Goal: Register for event/course

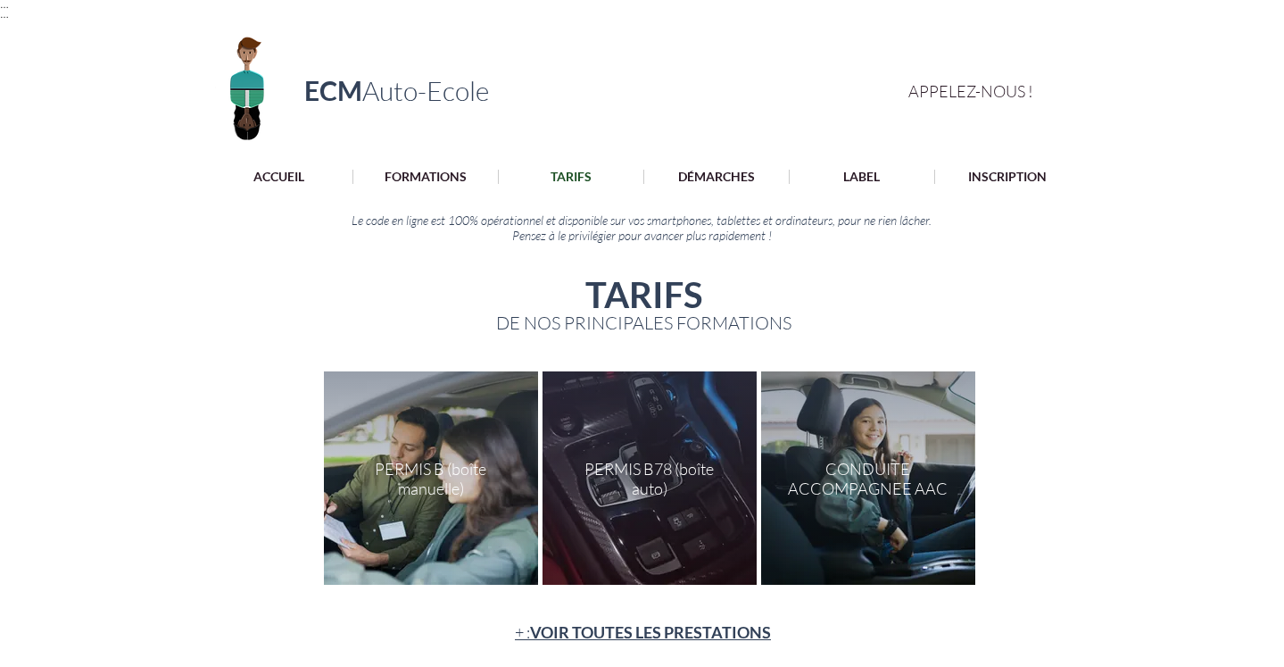
click at [271, 176] on p "ACCUEIL" at bounding box center [279, 177] width 69 height 14
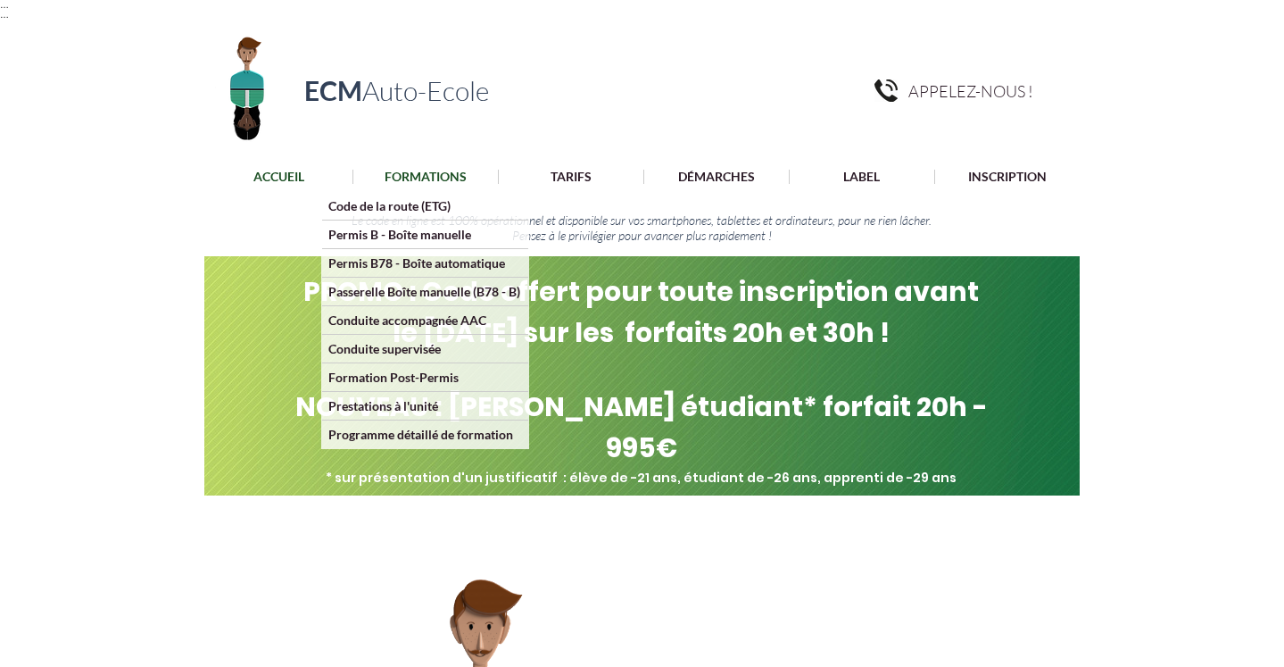
click at [436, 178] on p "FORMATIONS" at bounding box center [426, 177] width 100 height 14
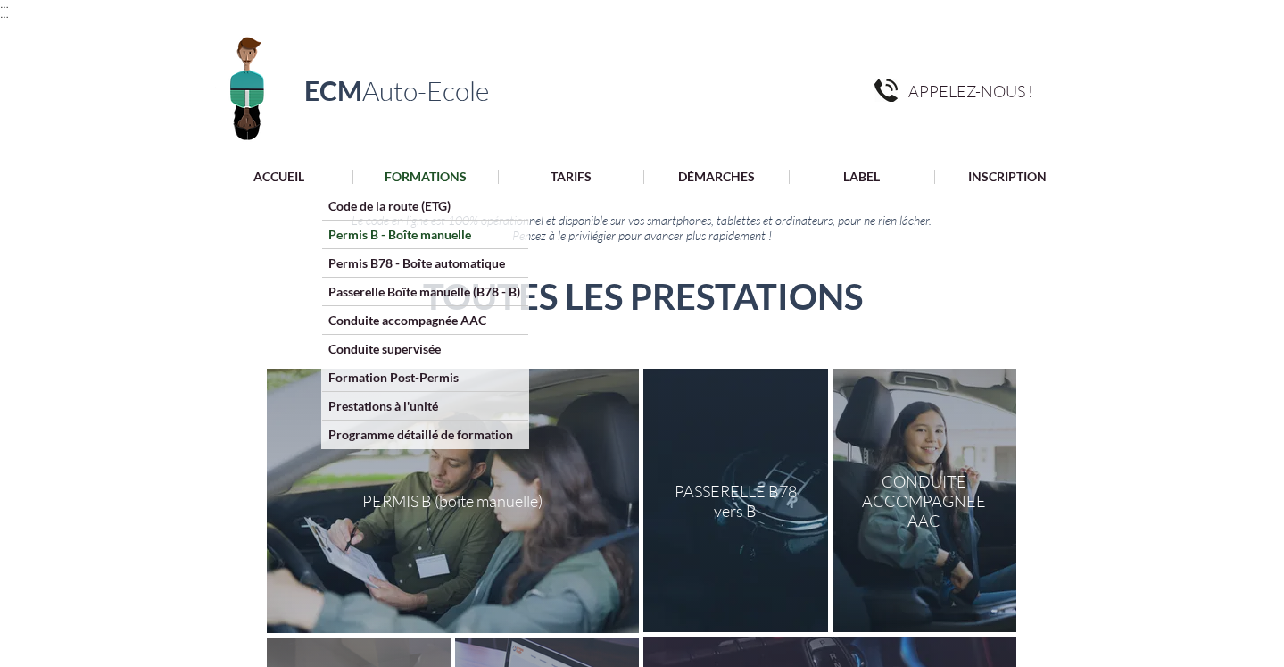
click at [431, 233] on p "Permis B - Boîte manuelle" at bounding box center [399, 234] width 155 height 28
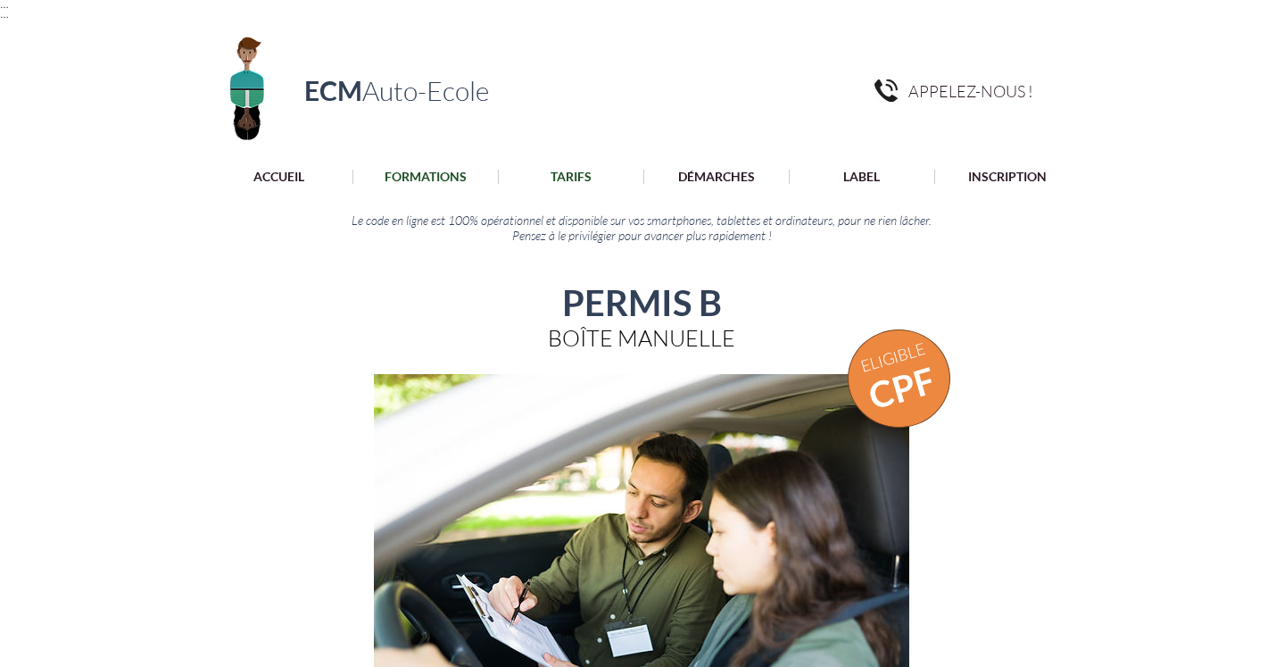
click at [570, 171] on p "TARIFS" at bounding box center [571, 177] width 59 height 14
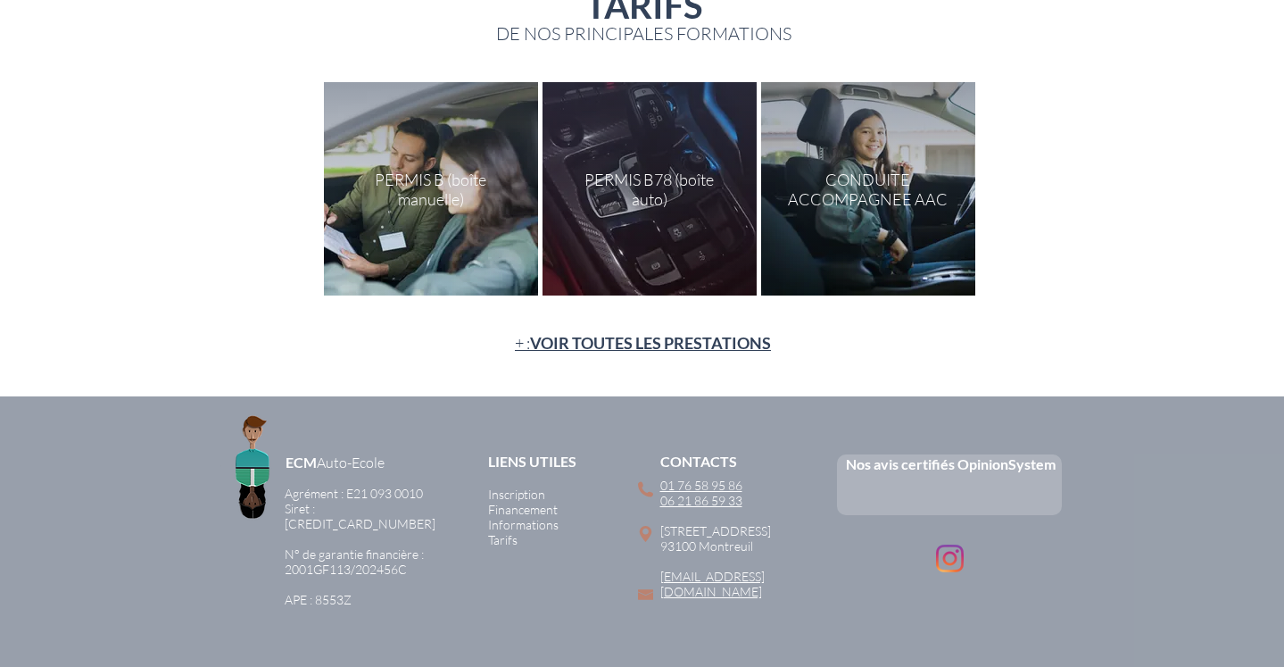
scroll to position [286, 0]
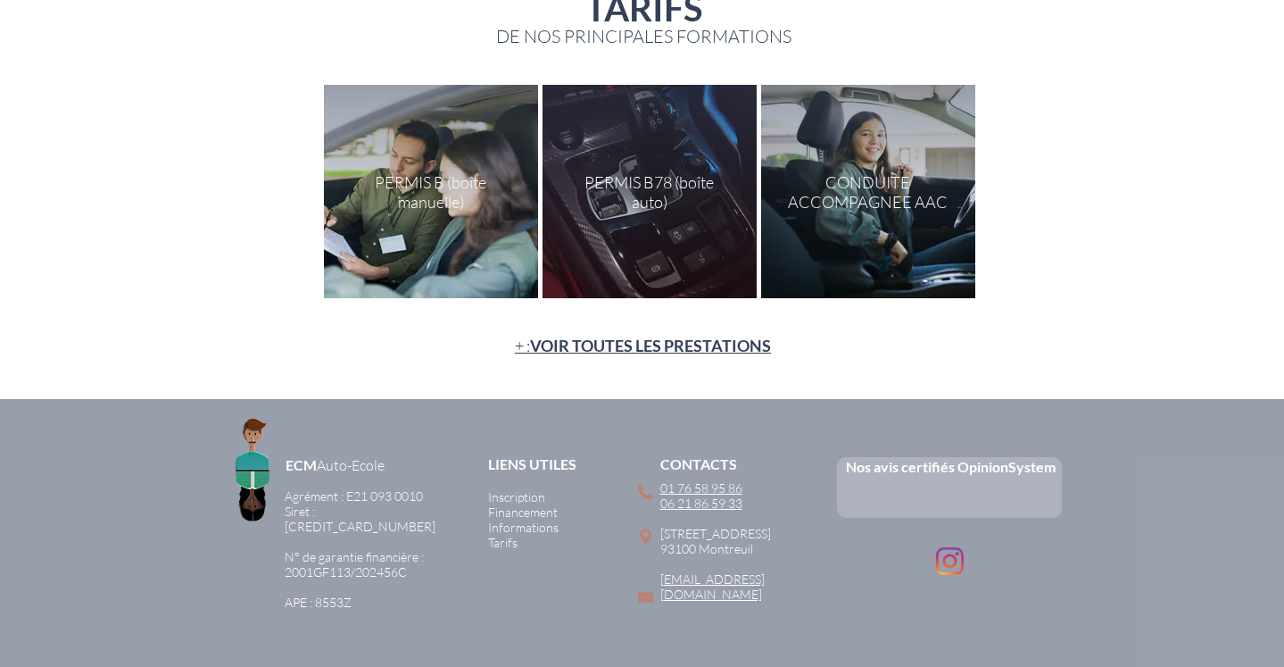
click at [437, 199] on div at bounding box center [431, 191] width 214 height 213
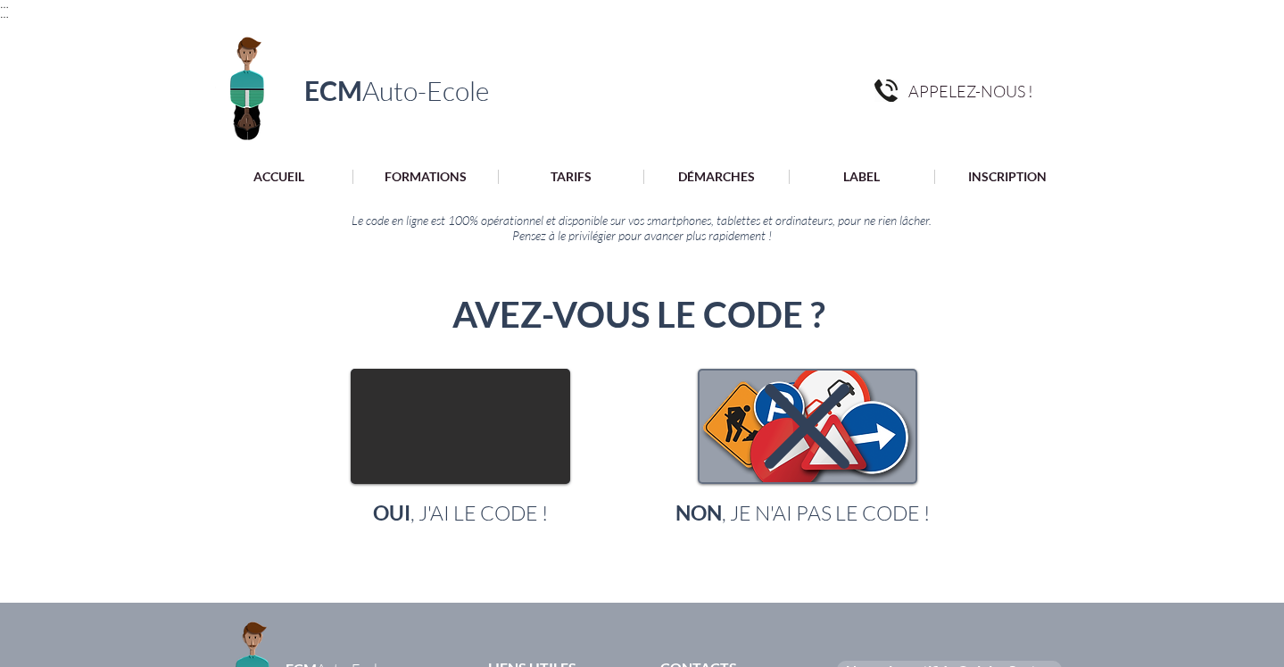
click at [386, 444] on img "main content" at bounding box center [461, 426] width 216 height 112
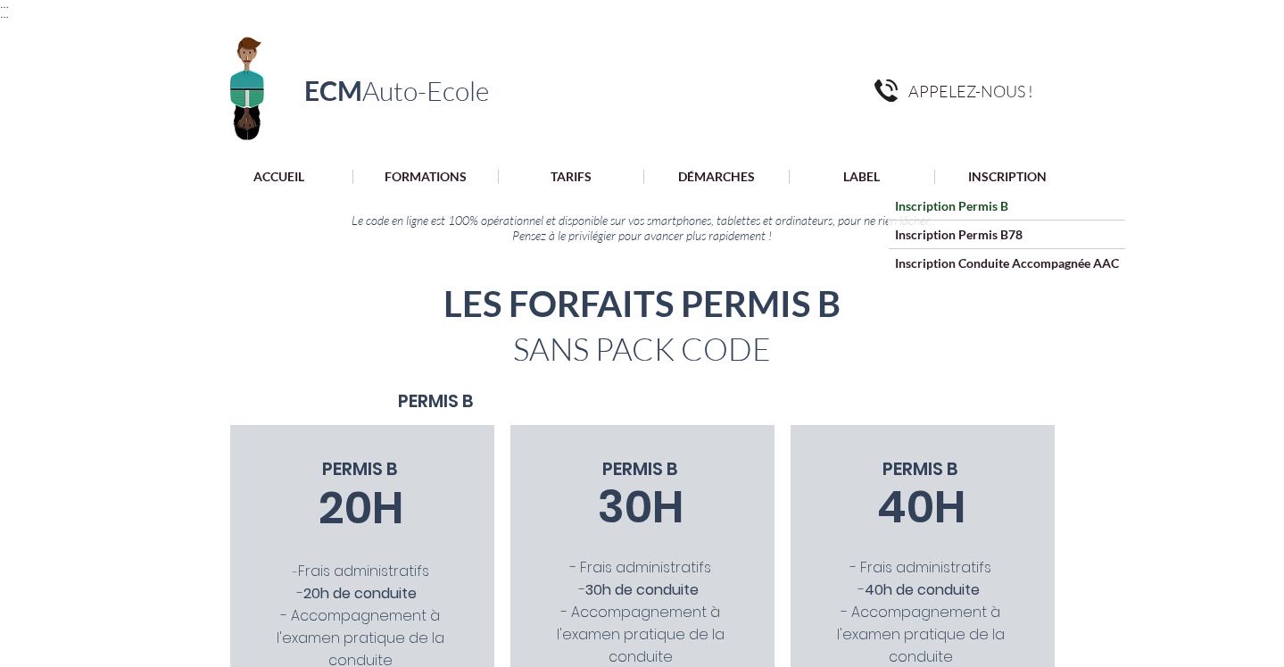
click at [980, 206] on p "Inscription Permis B" at bounding box center [952, 206] width 126 height 28
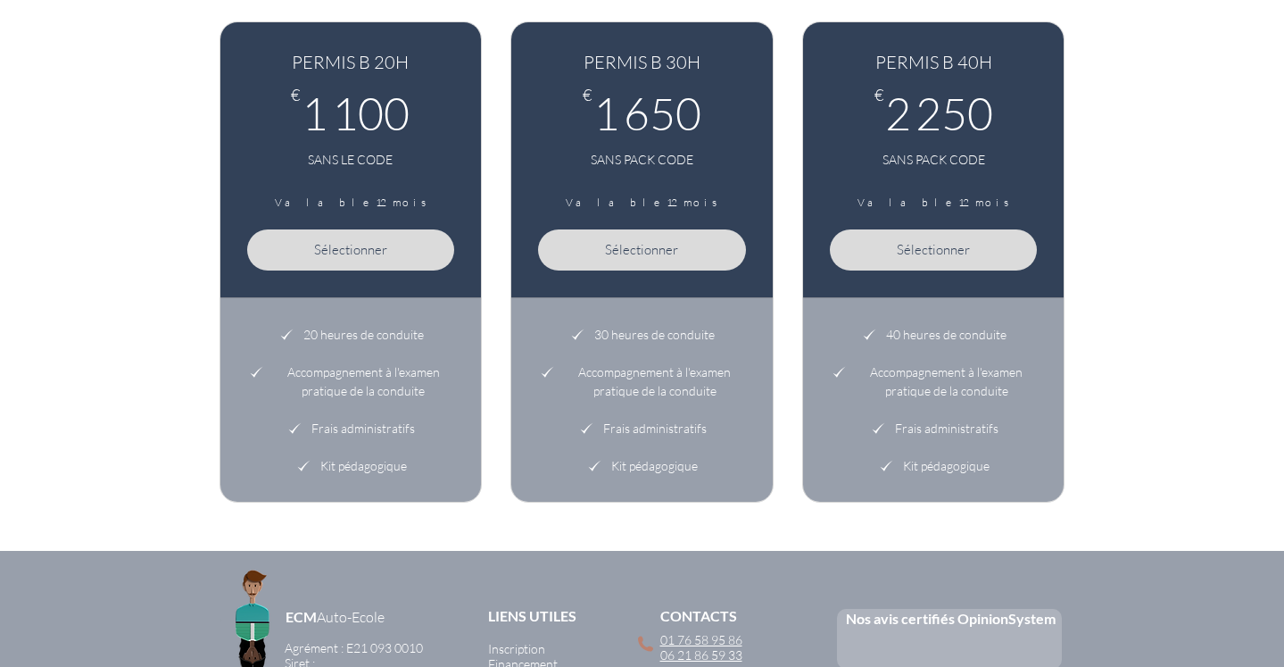
scroll to position [963, 0]
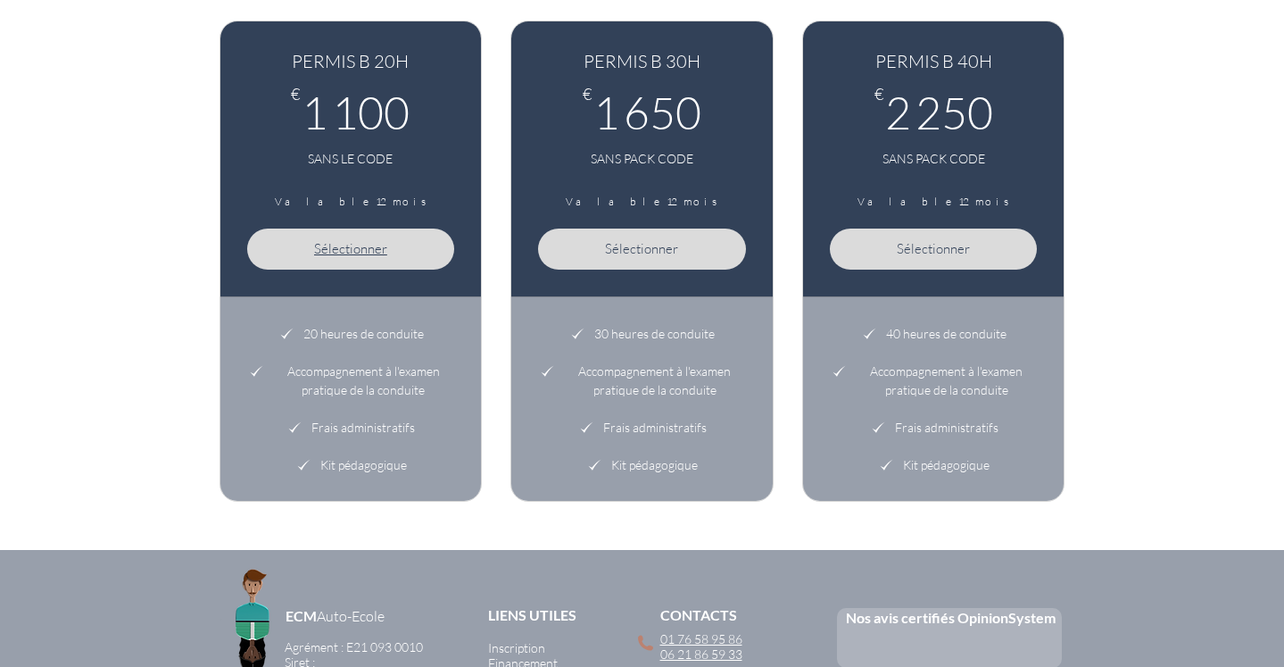
click at [360, 238] on button "Sélectionner" at bounding box center [351, 248] width 208 height 41
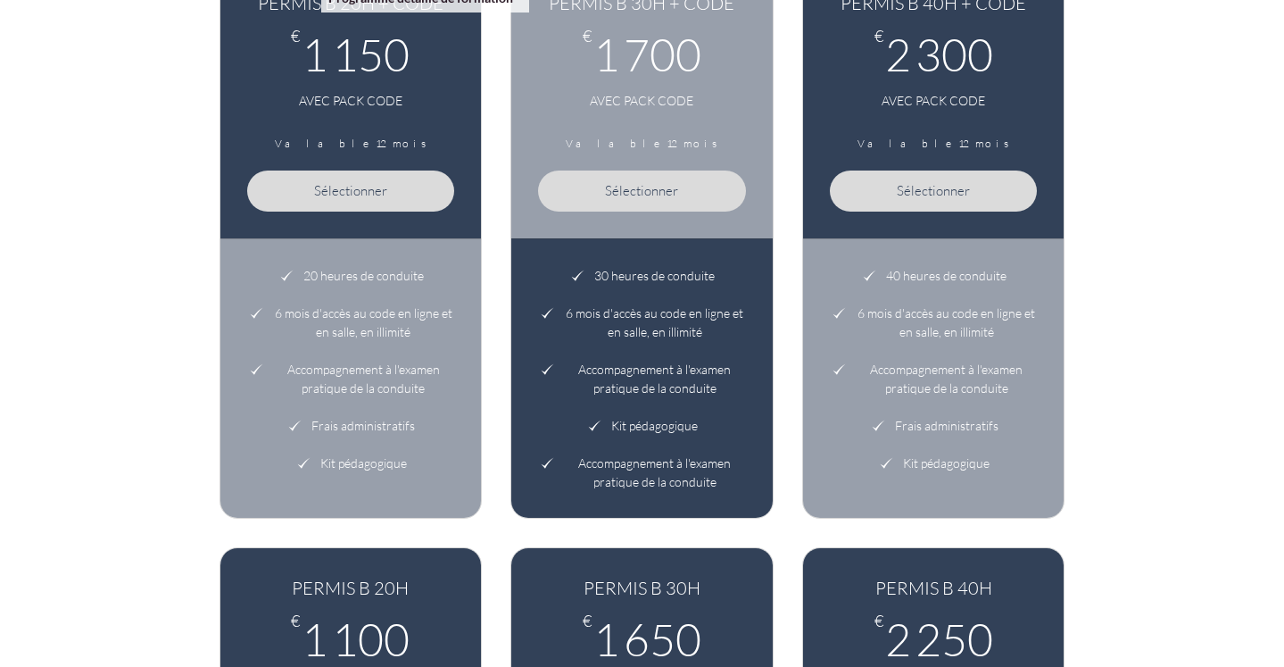
scroll to position [687, 0]
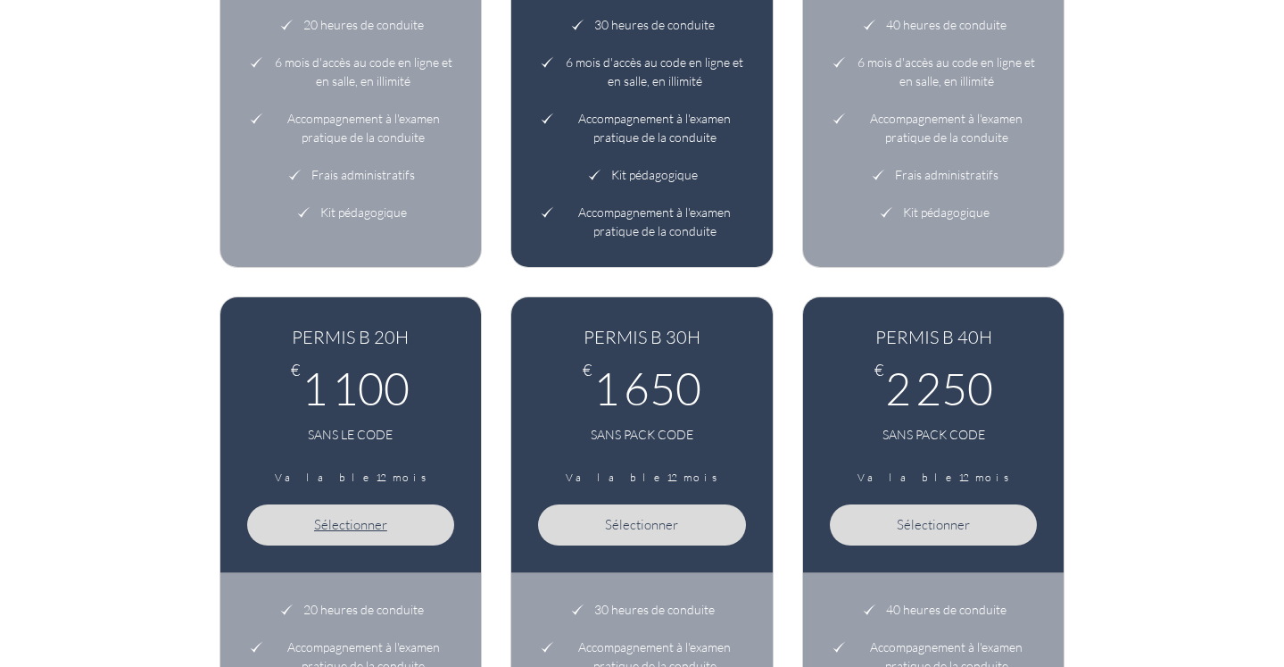
click at [364, 531] on span "Sélectionner" at bounding box center [350, 524] width 73 height 17
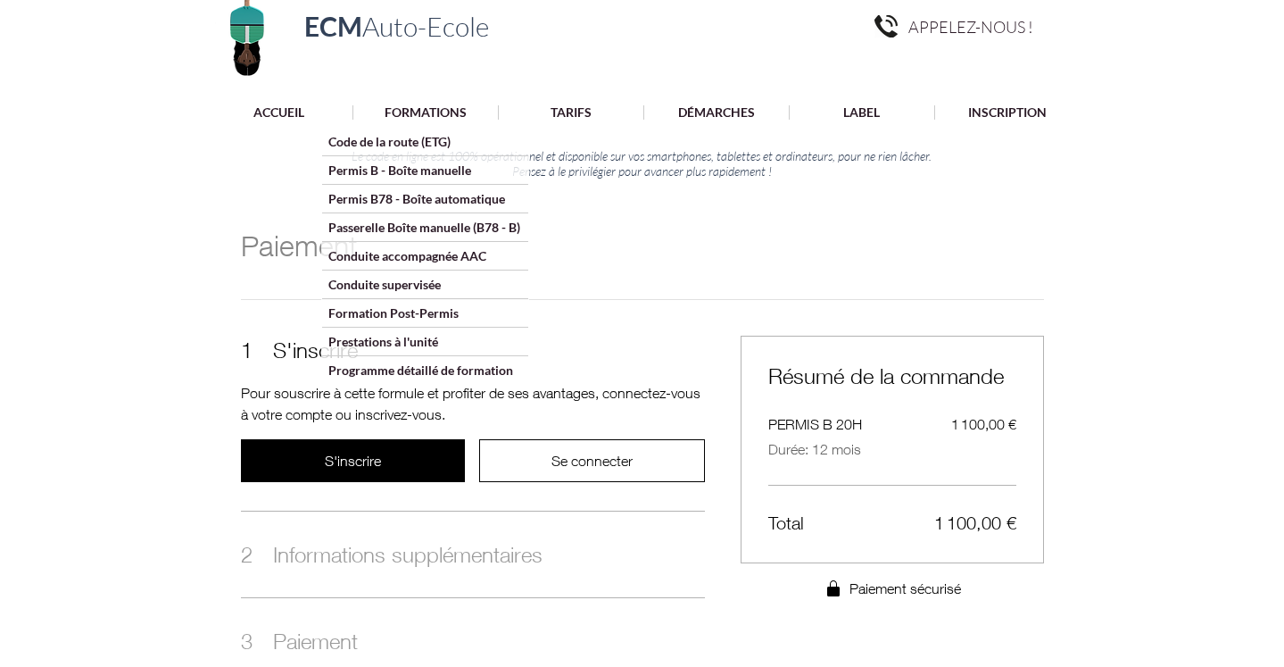
scroll to position [52, 0]
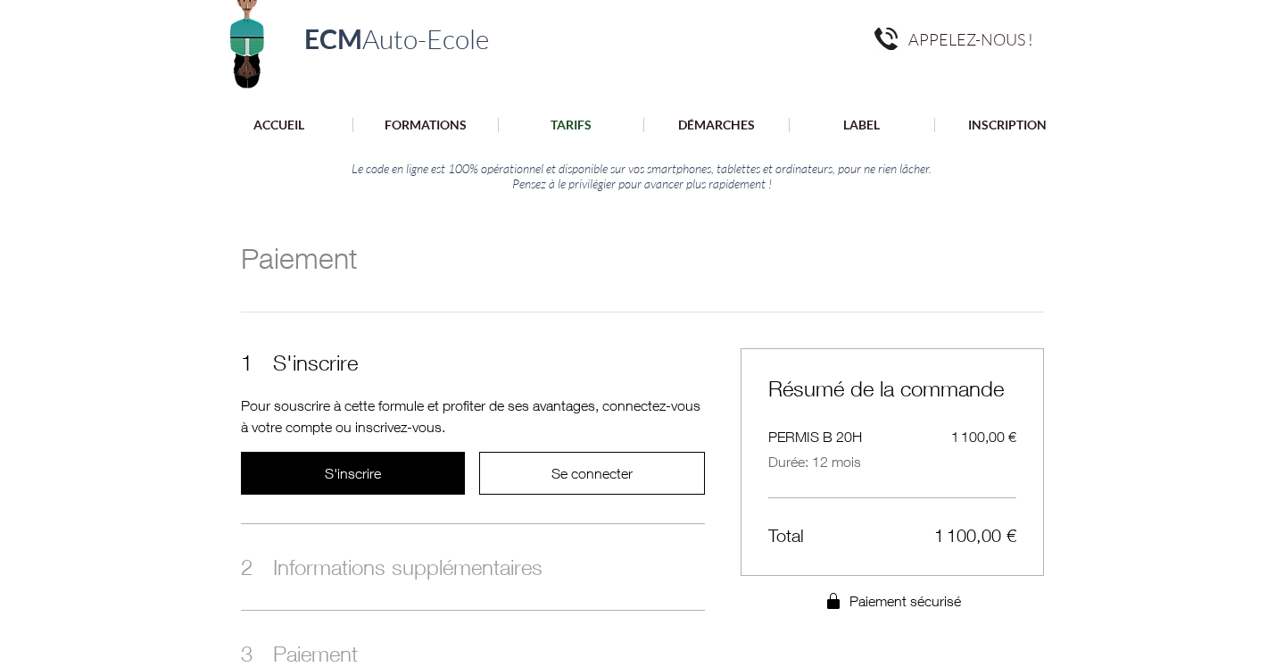
click at [580, 127] on p "TARIFS" at bounding box center [571, 125] width 59 height 14
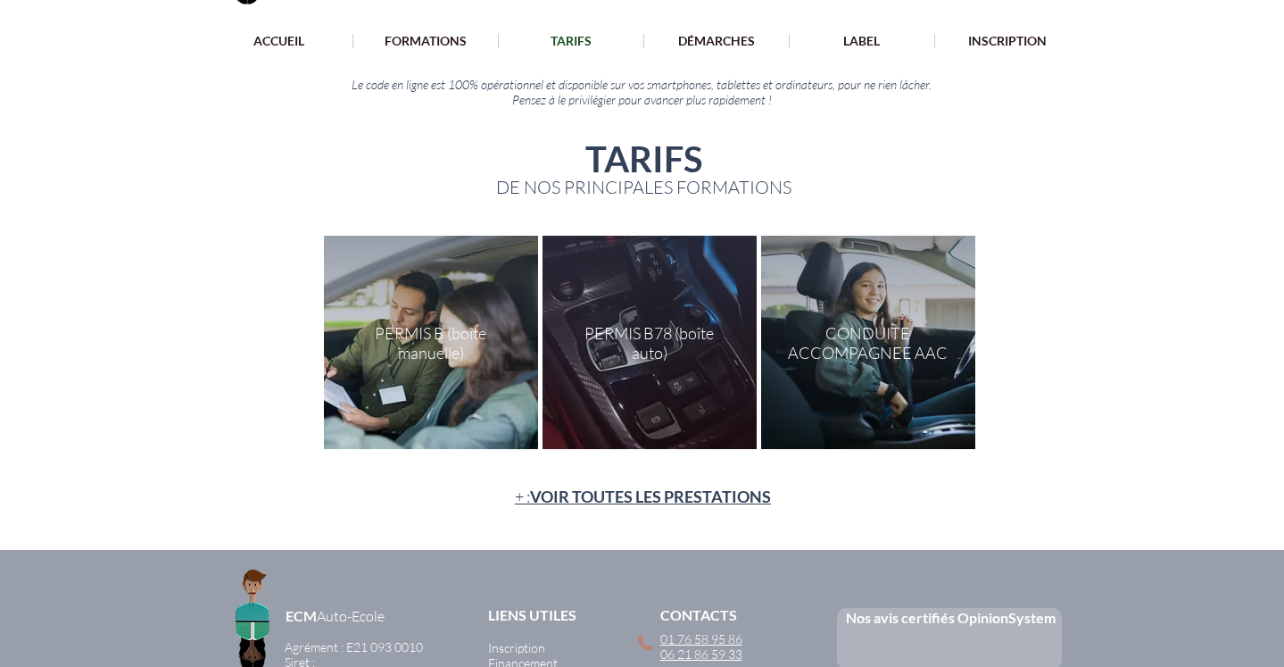
scroll to position [154, 0]
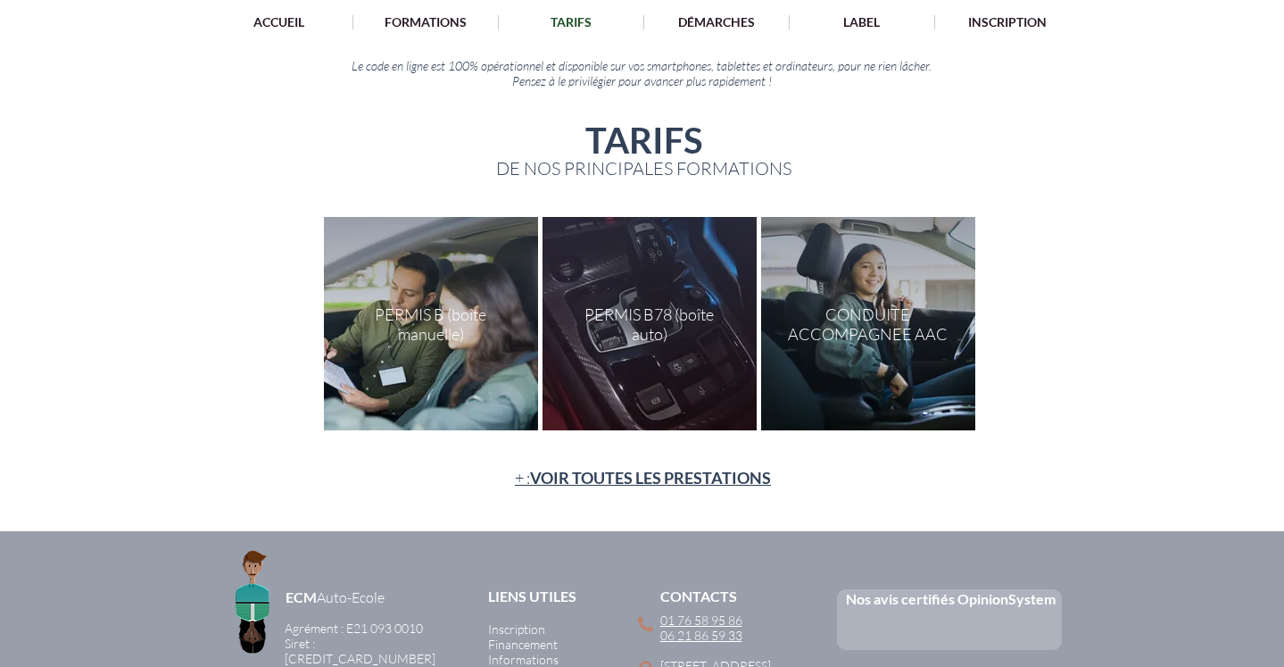
click at [452, 317] on div at bounding box center [431, 323] width 214 height 213
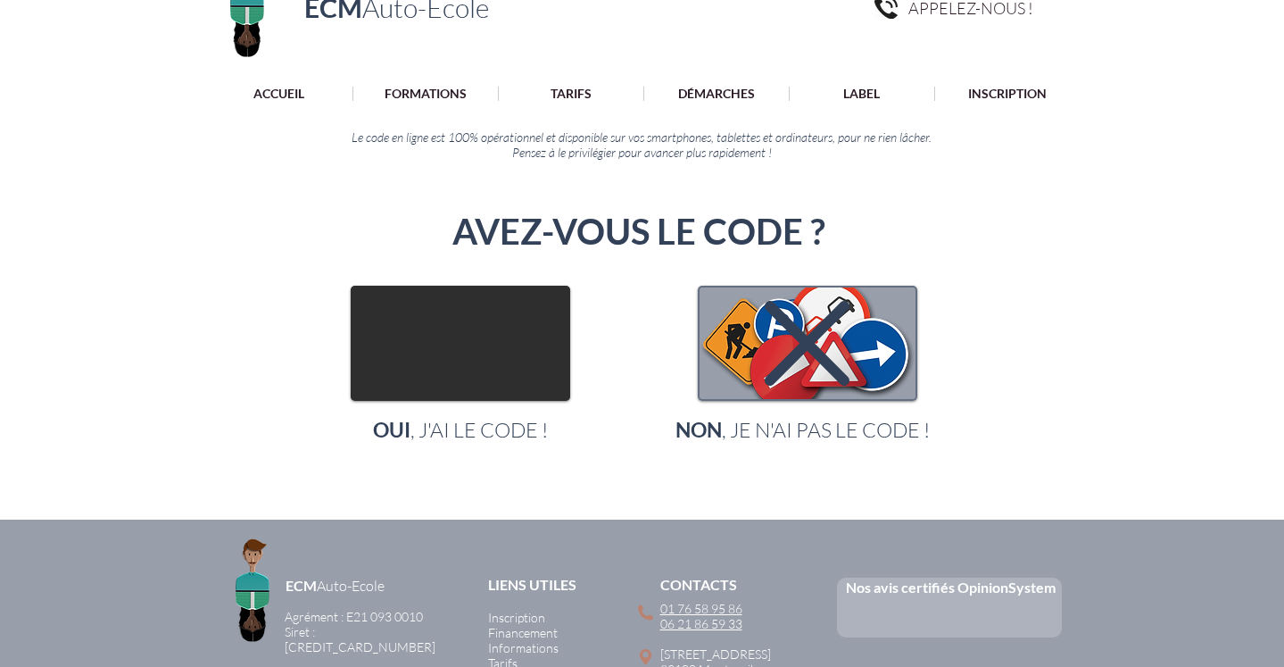
scroll to position [89, 0]
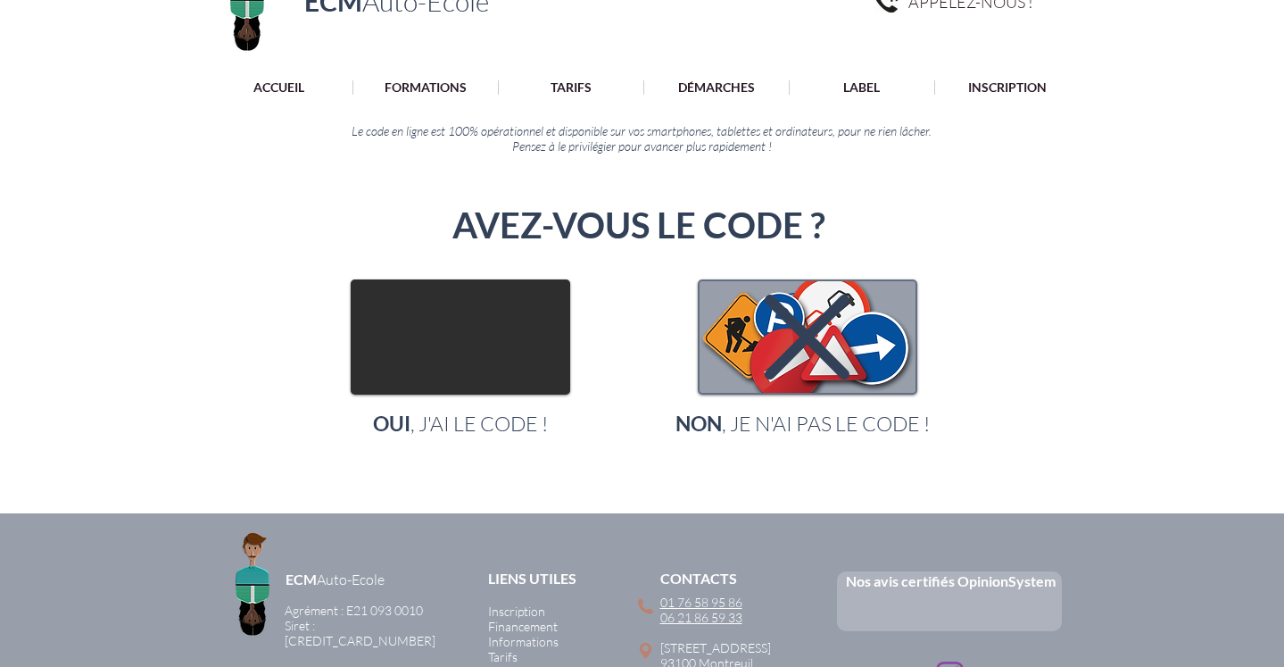
click at [444, 365] on img "main content" at bounding box center [461, 337] width 216 height 112
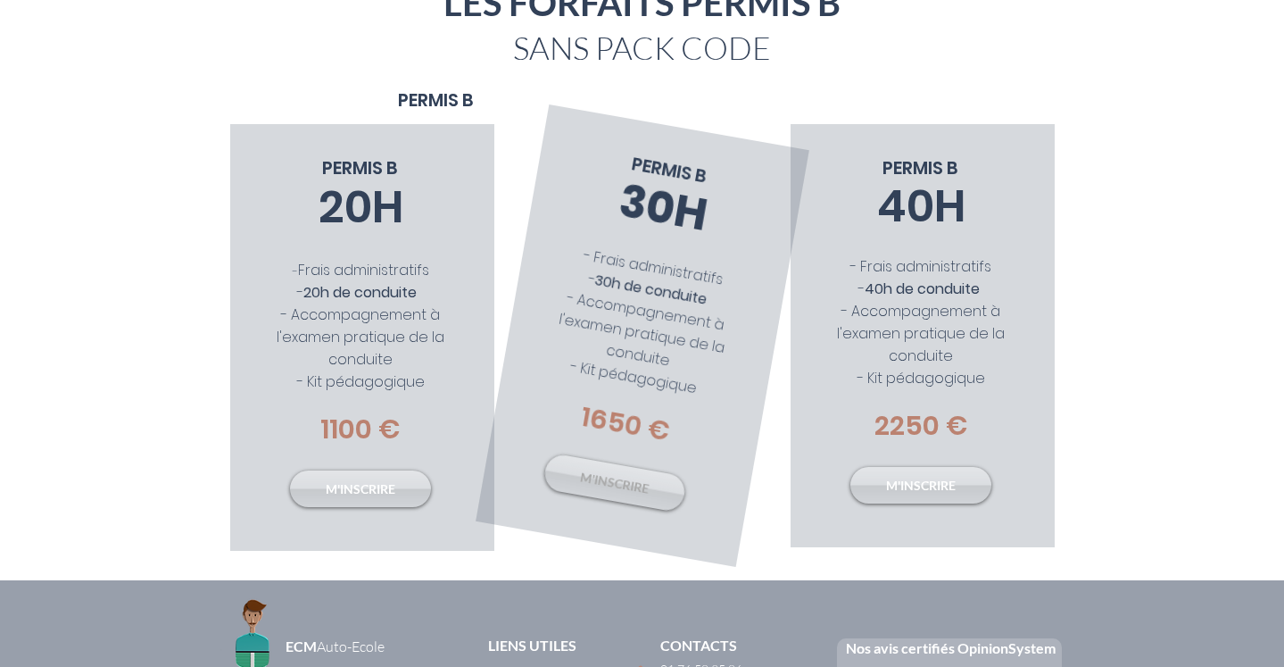
scroll to position [332, 0]
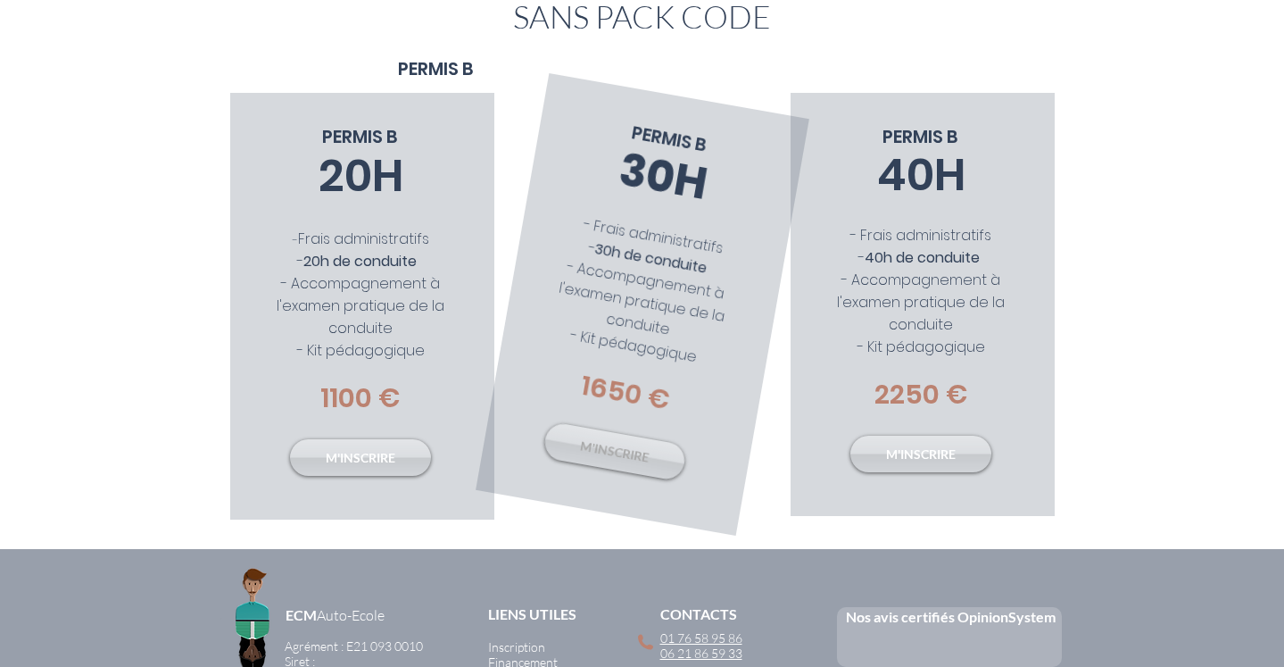
click at [643, 447] on span "M'INSCRIRE" at bounding box center [614, 450] width 71 height 29
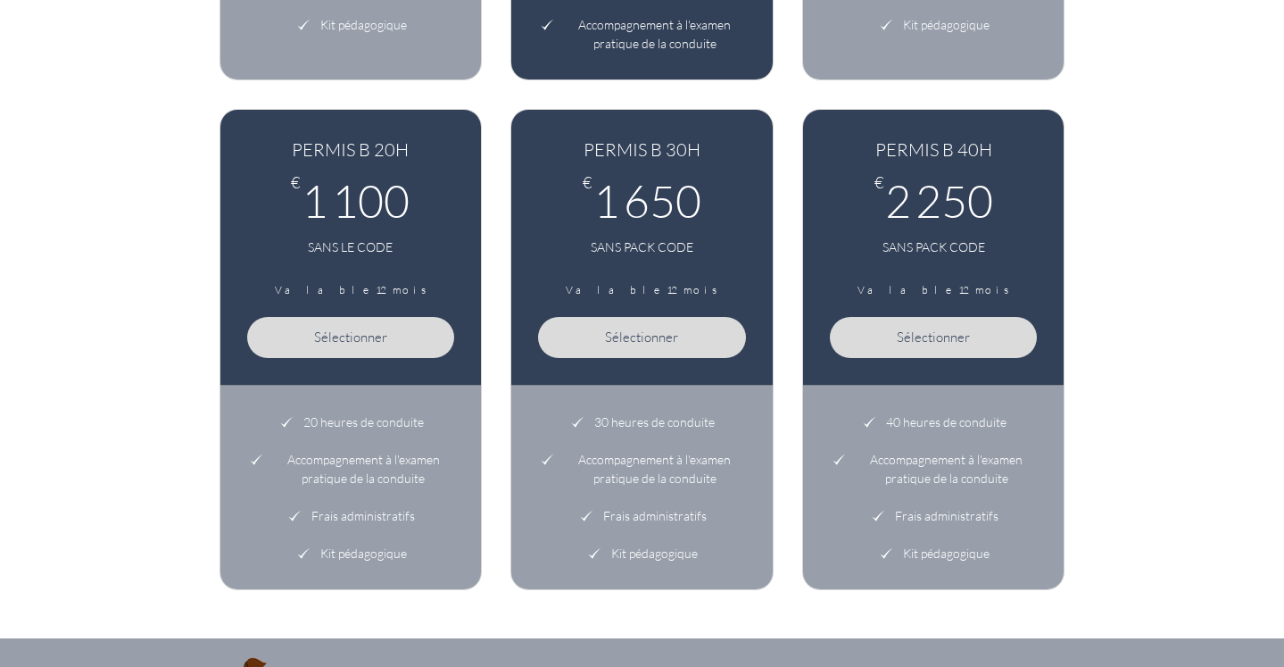
scroll to position [879, 0]
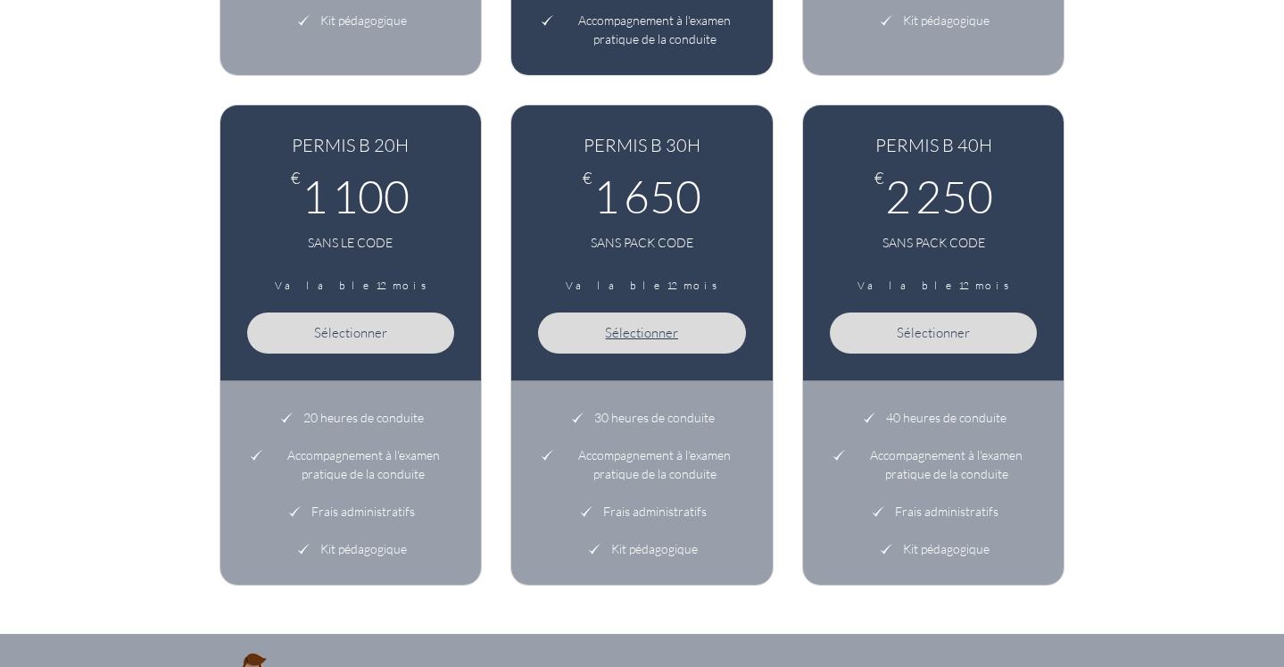
click at [612, 344] on button "Sélectionner" at bounding box center [642, 332] width 208 height 41
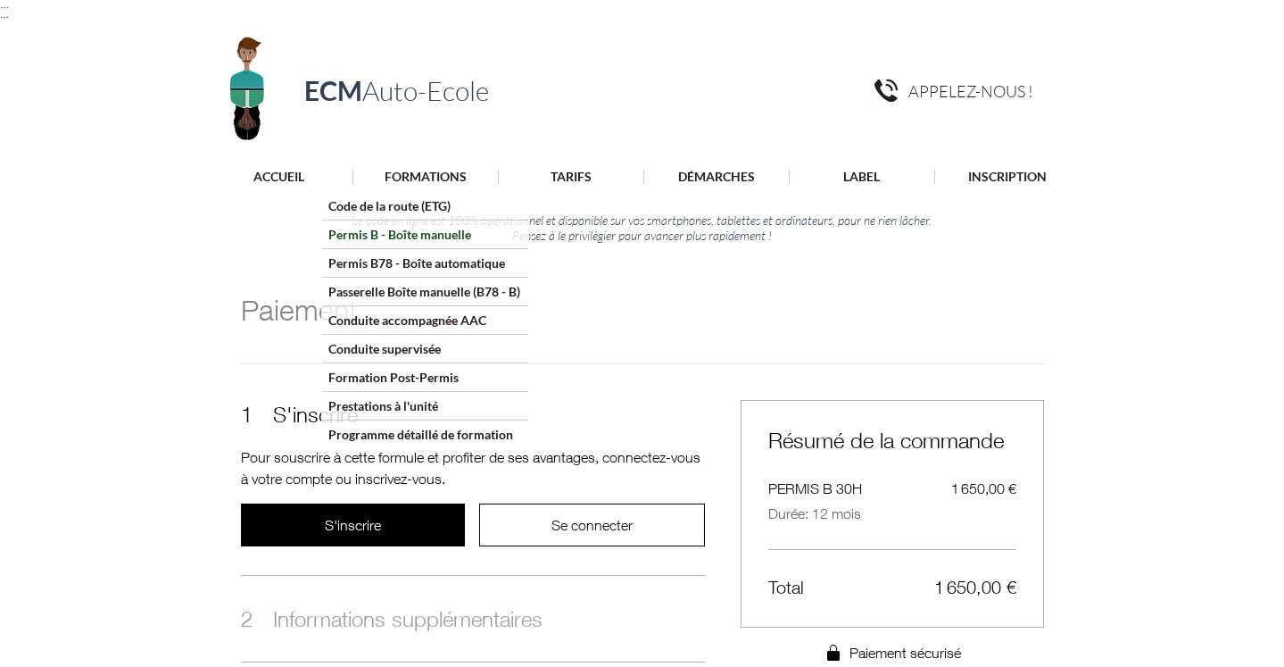
click at [402, 228] on p "Permis B - Boîte manuelle" at bounding box center [399, 234] width 155 height 28
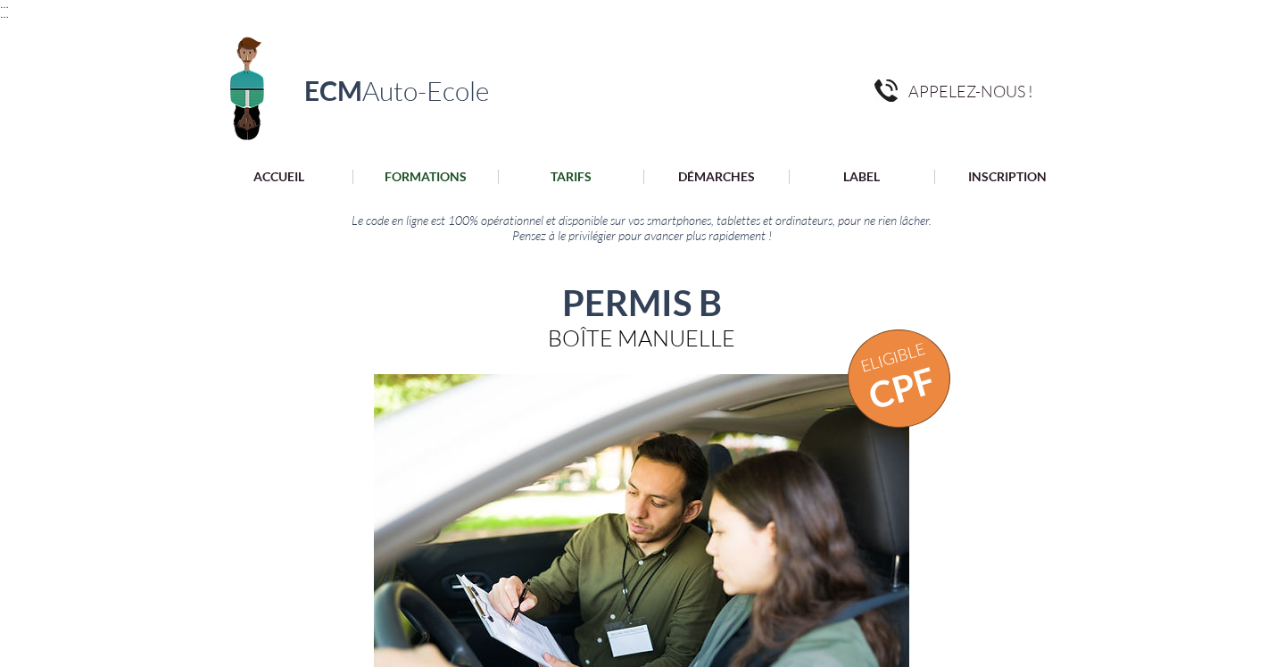
click at [560, 170] on p "TARIFS" at bounding box center [571, 177] width 59 height 14
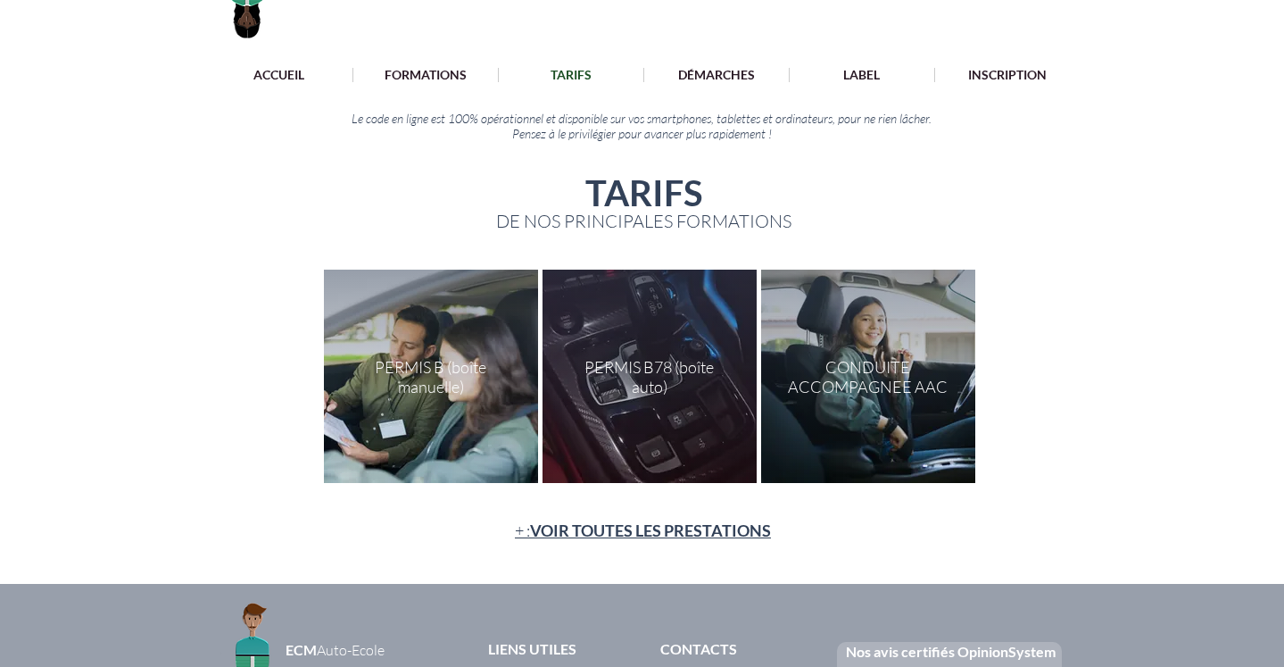
scroll to position [137, 0]
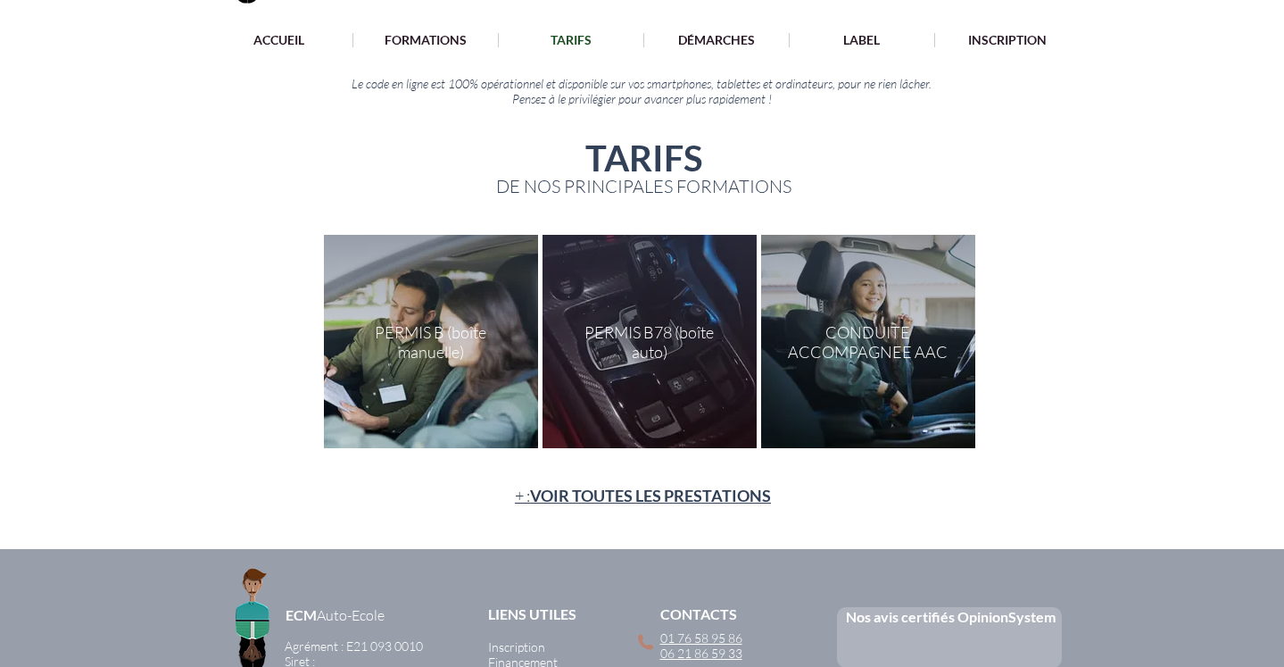
click at [446, 350] on div at bounding box center [431, 341] width 214 height 213
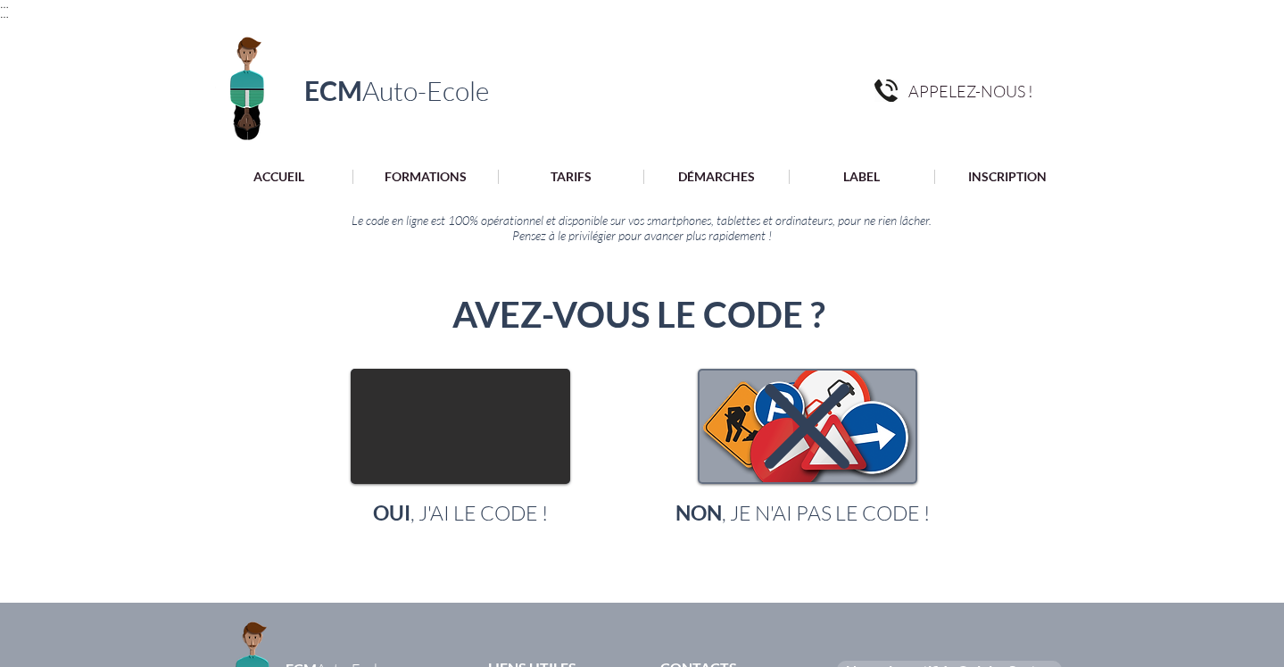
click at [452, 410] on img "main content" at bounding box center [461, 426] width 216 height 112
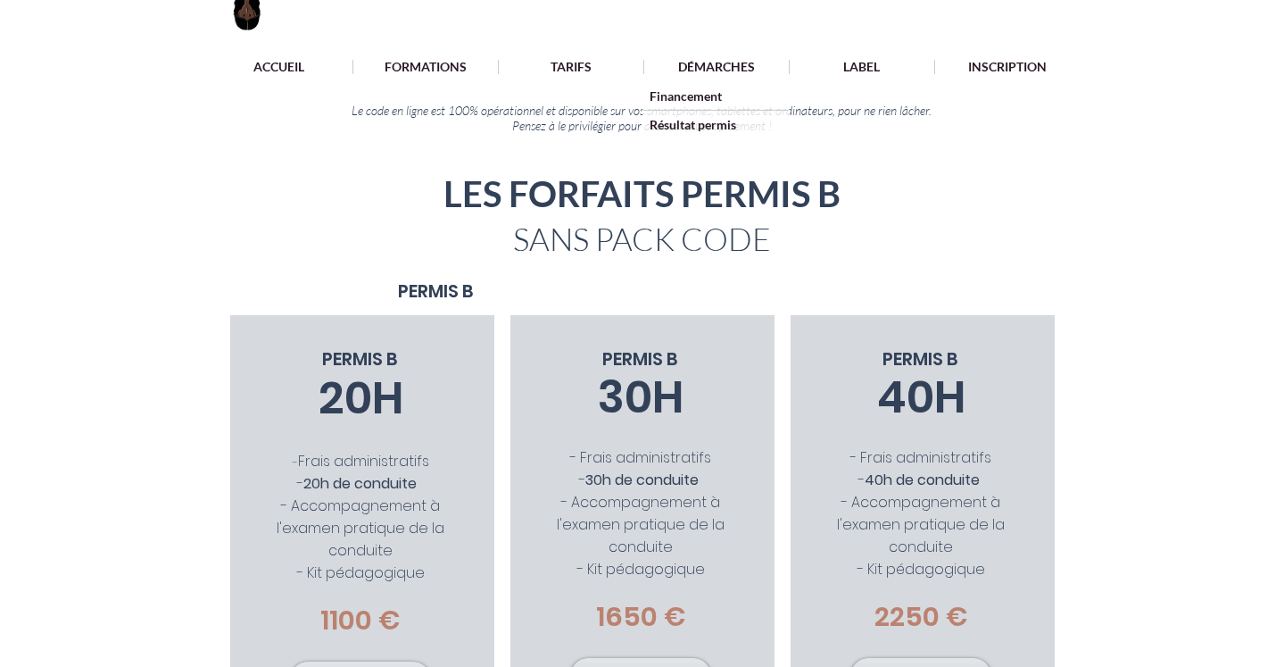
scroll to position [106, 0]
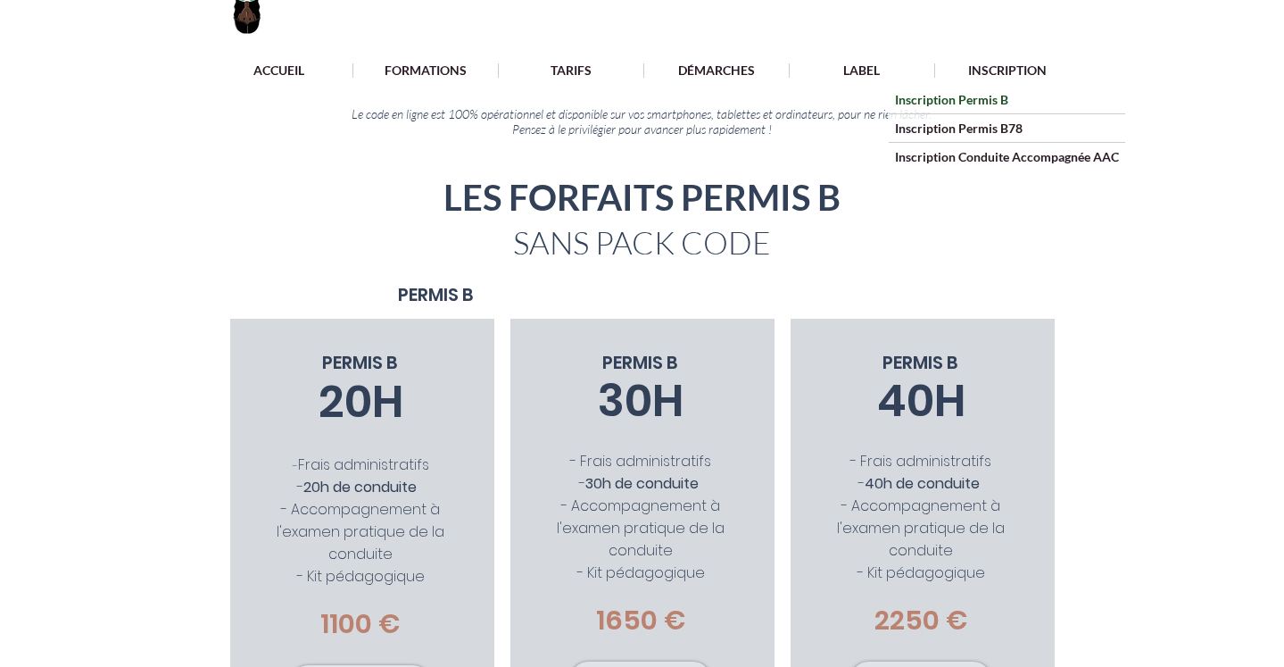
click at [985, 103] on p "Inscription Permis B" at bounding box center [952, 100] width 126 height 28
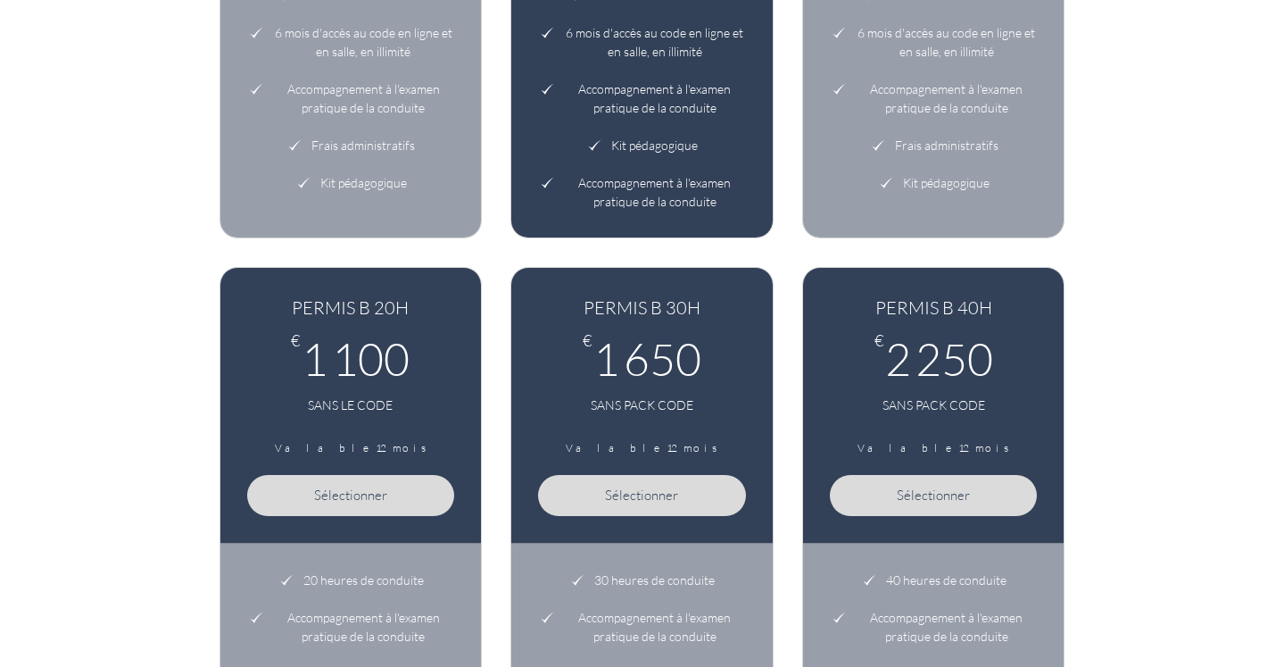
scroll to position [718, 0]
